Goal: Transaction & Acquisition: Purchase product/service

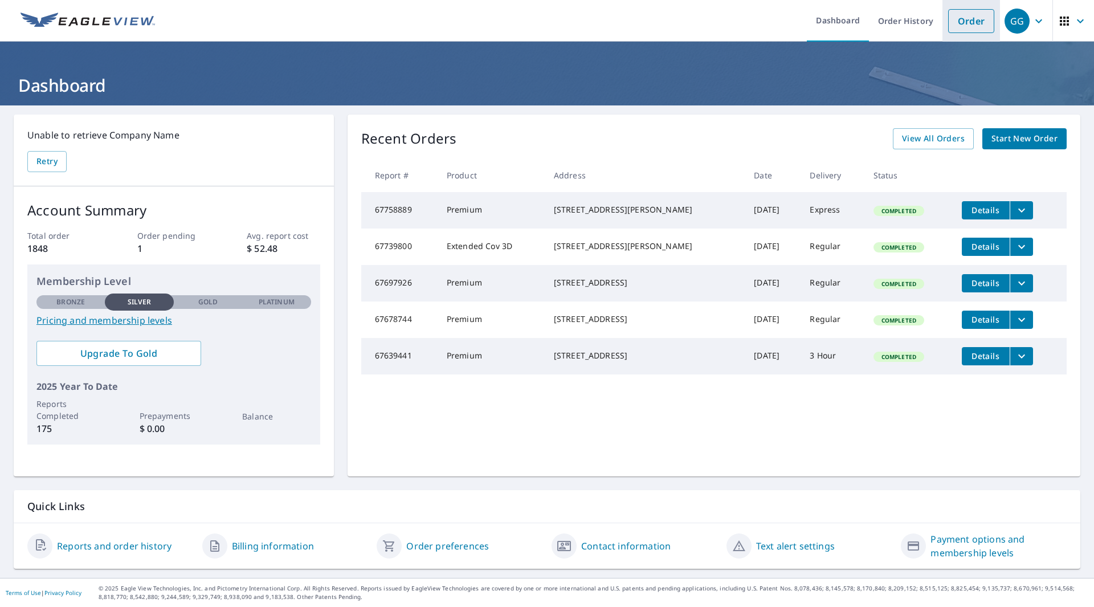
click at [957, 19] on link "Order" at bounding box center [971, 21] width 46 height 24
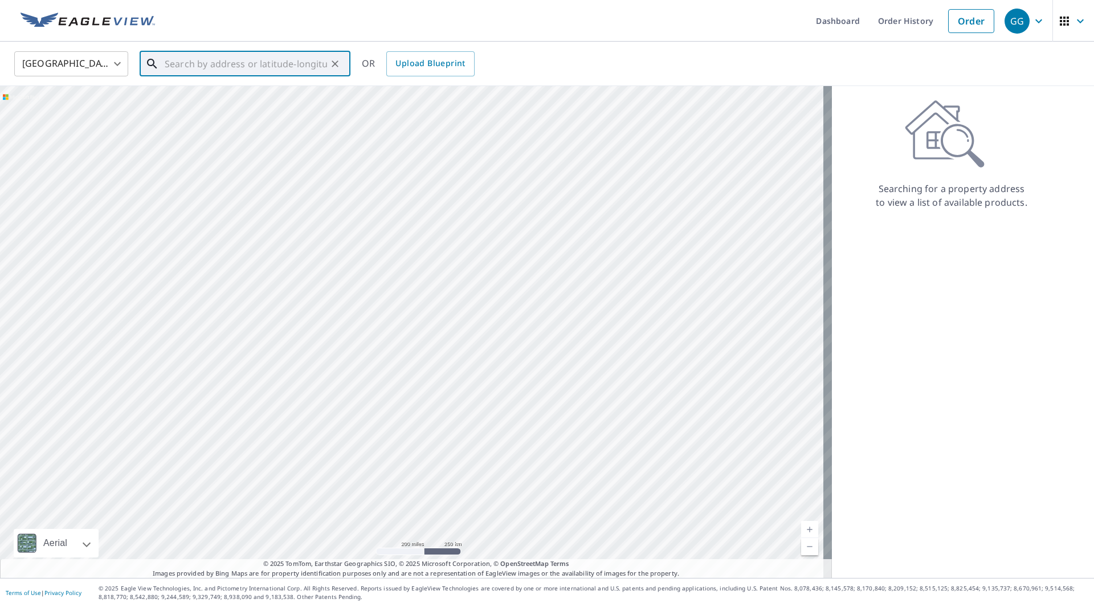
click at [176, 60] on input "text" at bounding box center [246, 64] width 162 height 32
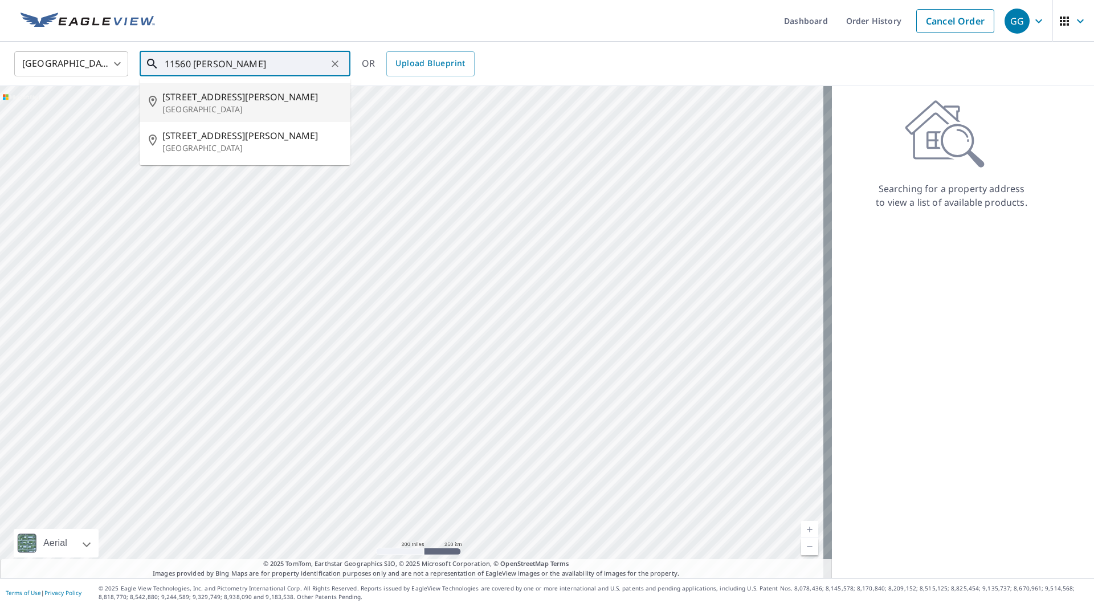
click at [194, 93] on span "[STREET_ADDRESS][PERSON_NAME]" at bounding box center [251, 97] width 179 height 14
type input "[STREET_ADDRESS][PERSON_NAME]"
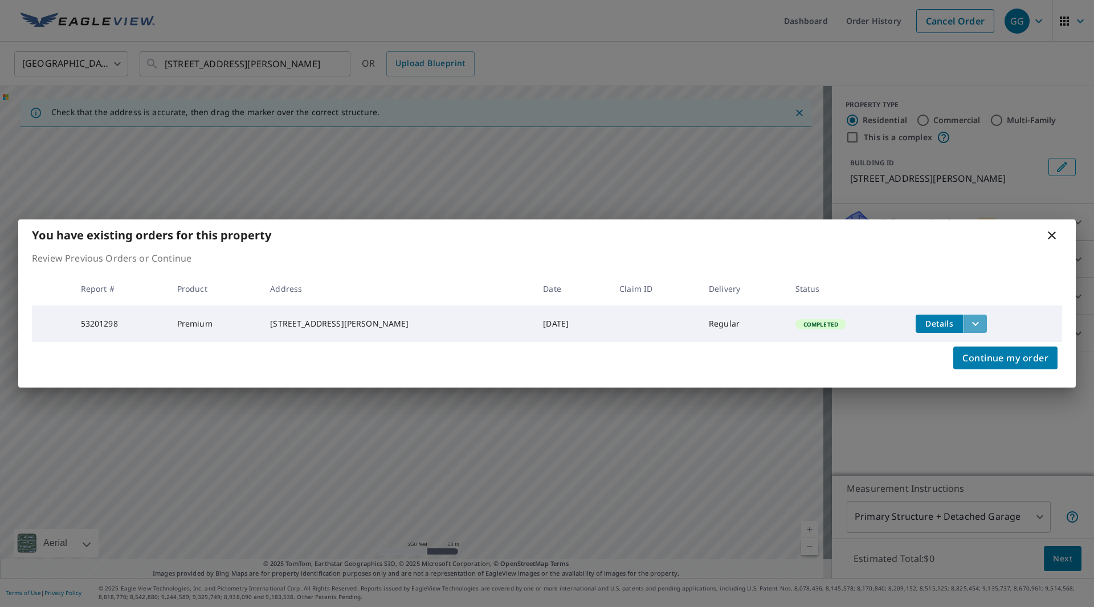
click at [969, 321] on icon "filesDropdownBtn-53201298" at bounding box center [976, 324] width 14 height 14
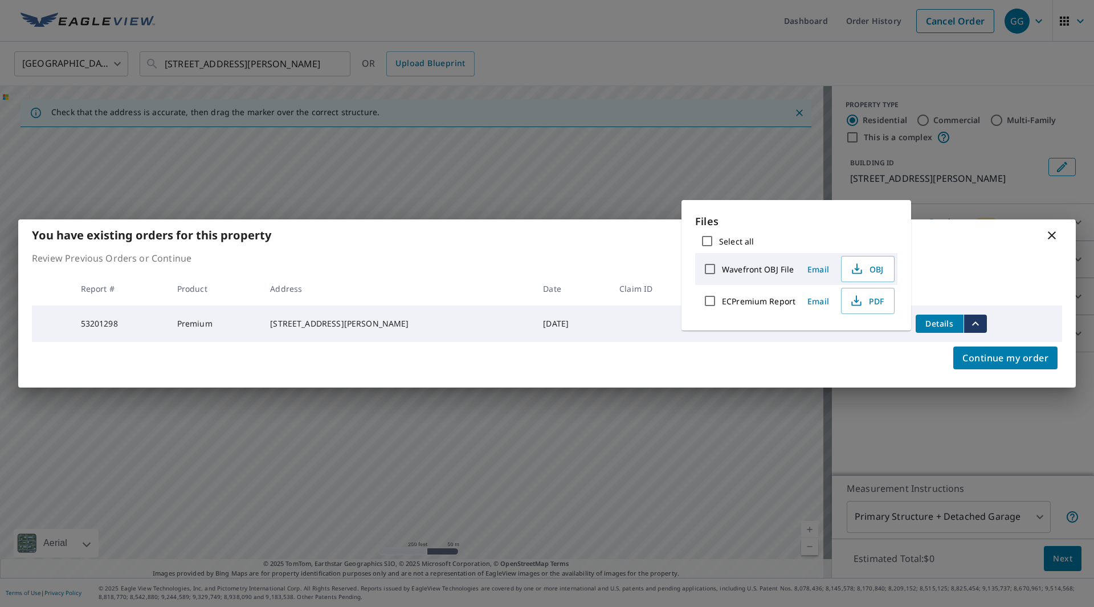
click at [759, 304] on label "ECPremium Report" at bounding box center [759, 301] width 74 height 11
click at [722, 304] on input "ECPremium Report" at bounding box center [710, 301] width 24 height 24
checkbox input "true"
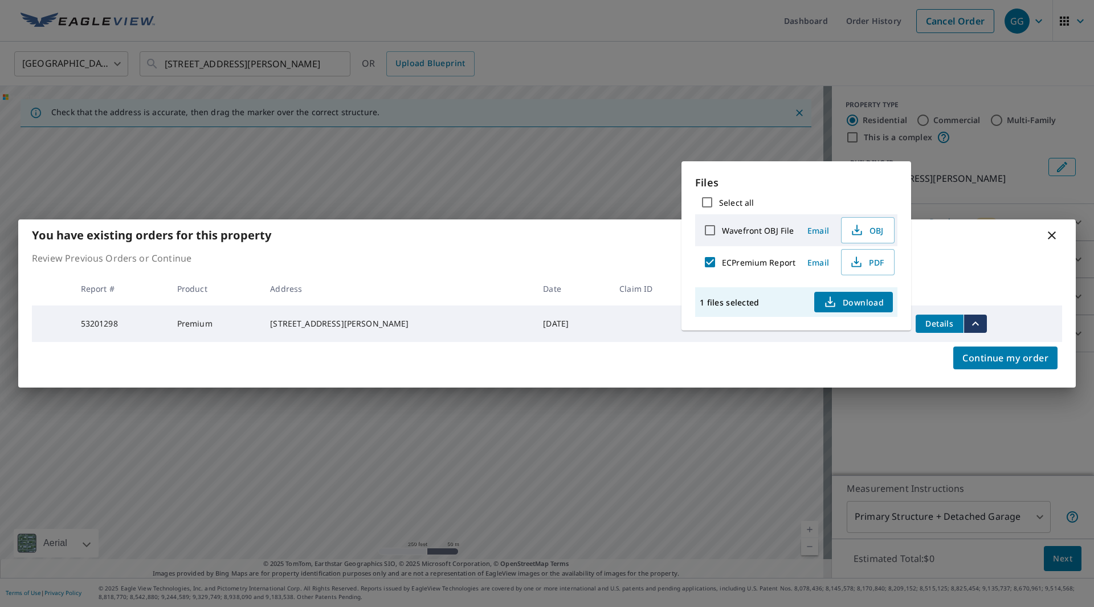
click at [949, 251] on p "Review Previous Orders or Continue" at bounding box center [547, 258] width 1030 height 14
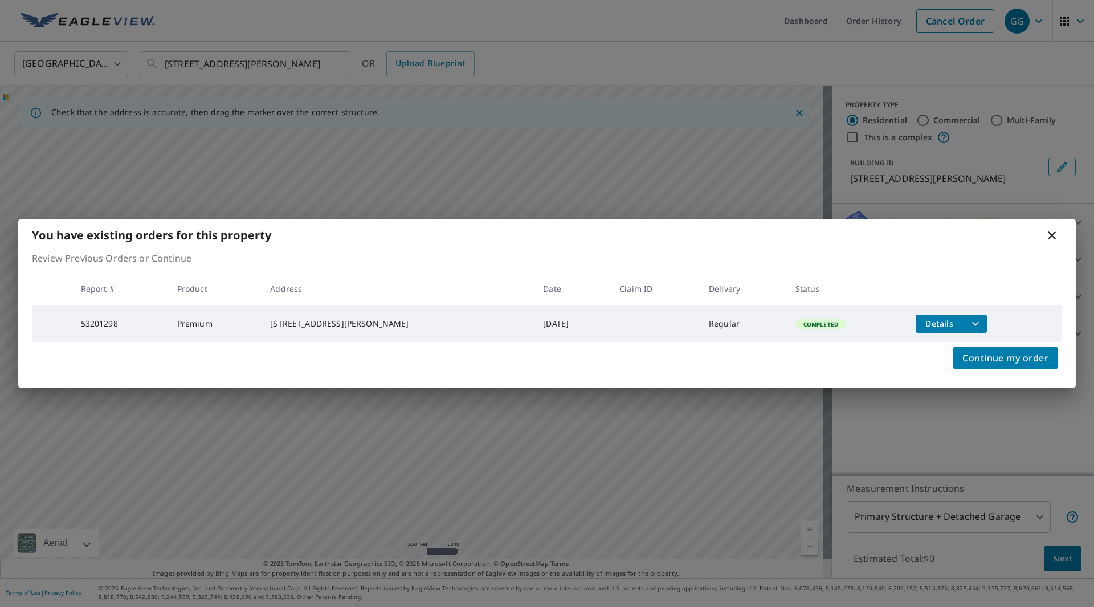
click at [973, 315] on button "filesDropdownBtn-53201298" at bounding box center [975, 324] width 23 height 18
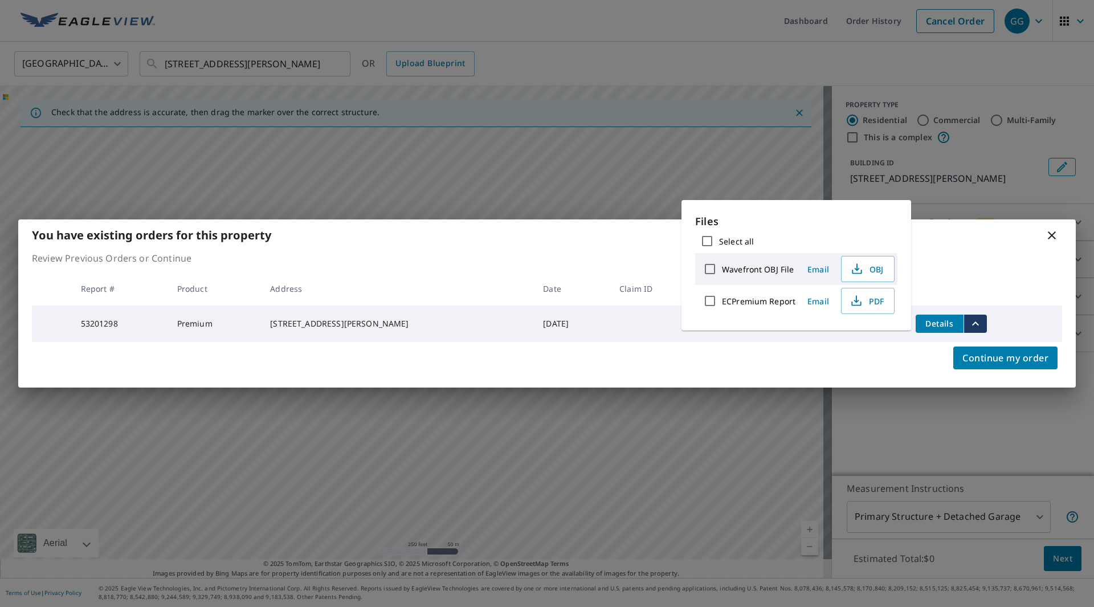
click at [786, 299] on label "ECPremium Report" at bounding box center [759, 301] width 74 height 11
click at [722, 299] on input "ECPremium Report" at bounding box center [710, 301] width 24 height 24
checkbox input "true"
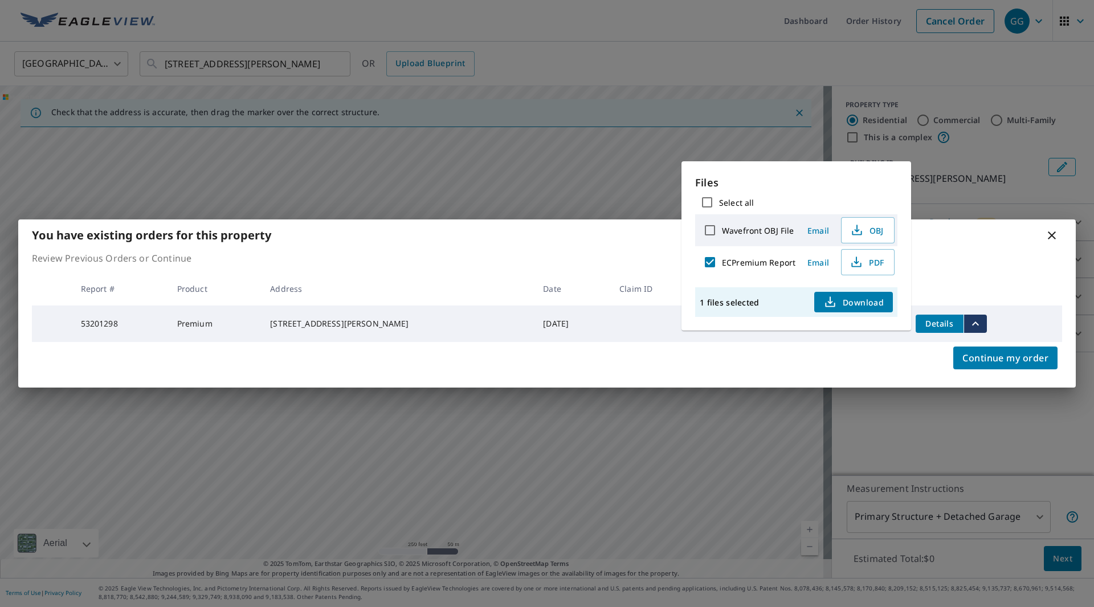
click at [864, 303] on span "Download" at bounding box center [854, 302] width 60 height 14
